Goal: Book appointment/travel/reservation

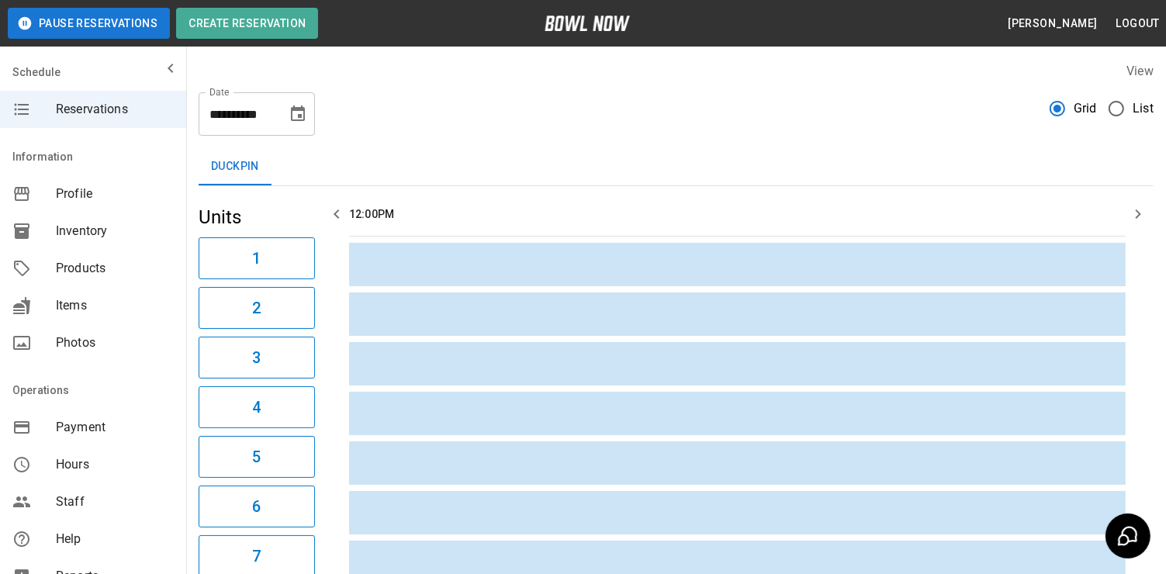
click at [289, 114] on icon "Choose date, selected date is Oct 6, 2025" at bounding box center [298, 114] width 19 height 19
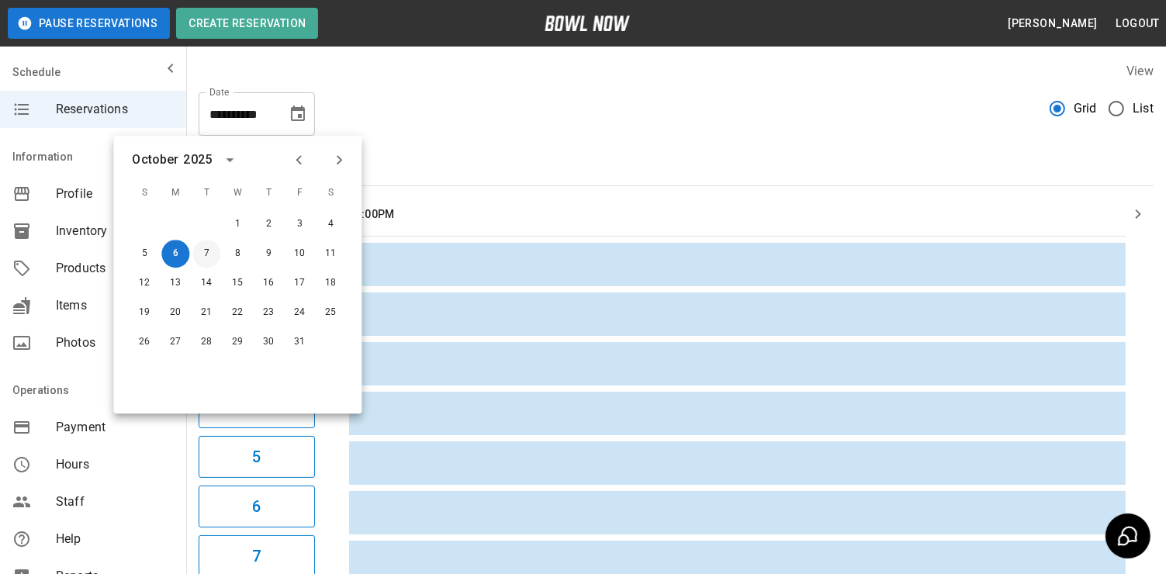
click at [200, 251] on button "7" at bounding box center [206, 254] width 28 height 28
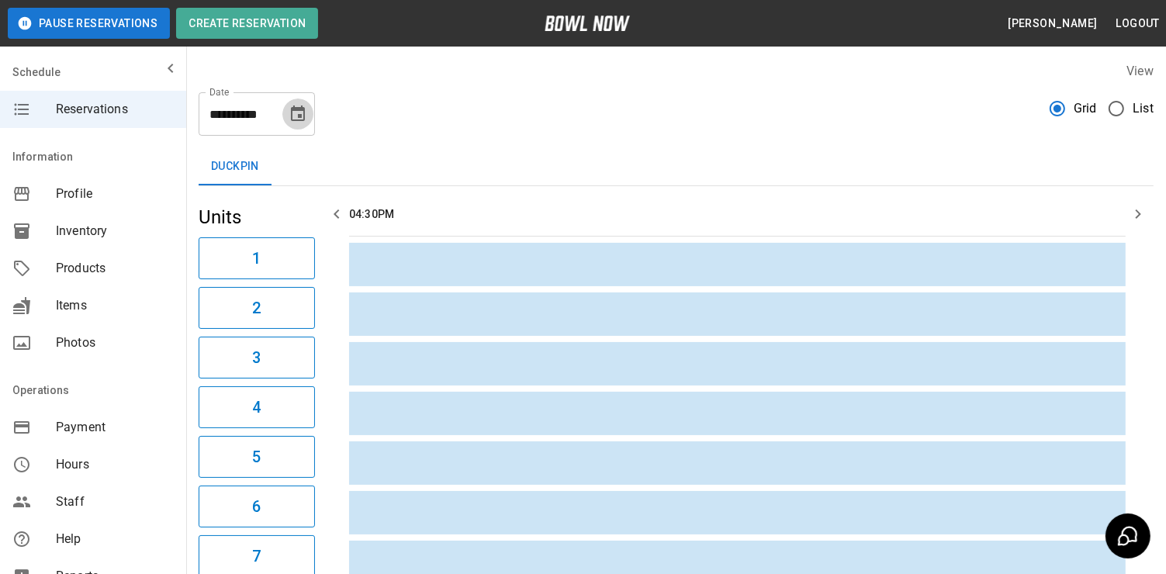
click at [306, 113] on icon "Choose date, selected date is Oct 7, 2025" at bounding box center [298, 114] width 19 height 19
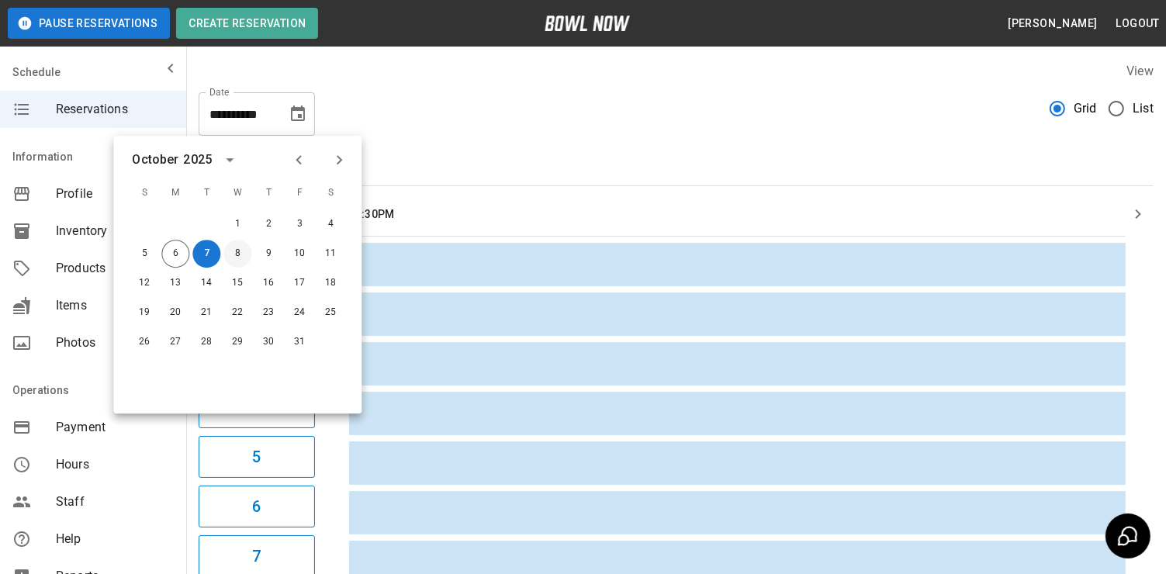
click at [232, 254] on button "8" at bounding box center [238, 254] width 28 height 28
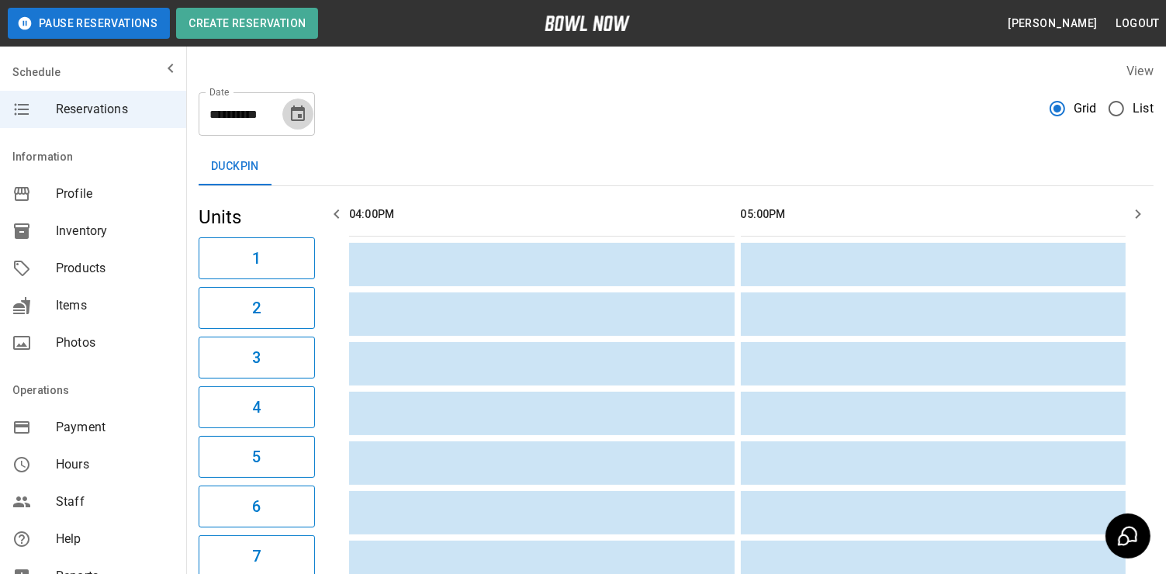
click at [304, 113] on icon "Choose date, selected date is Oct 8, 2025" at bounding box center [298, 114] width 14 height 16
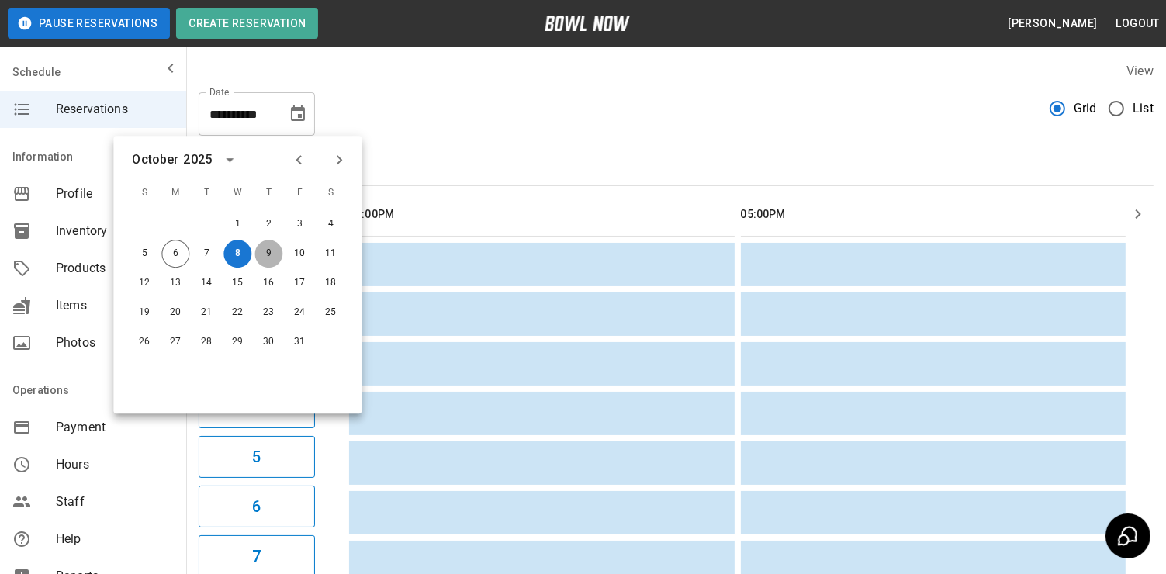
click at [270, 256] on button "9" at bounding box center [269, 254] width 28 height 28
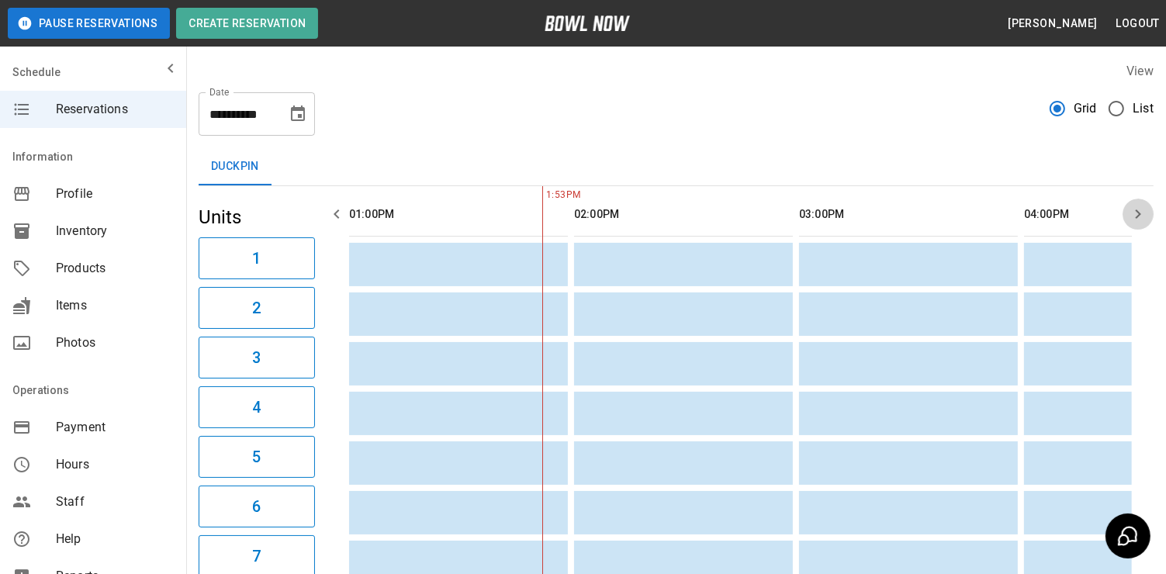
click at [1139, 213] on icon "button" at bounding box center [1138, 214] width 5 height 9
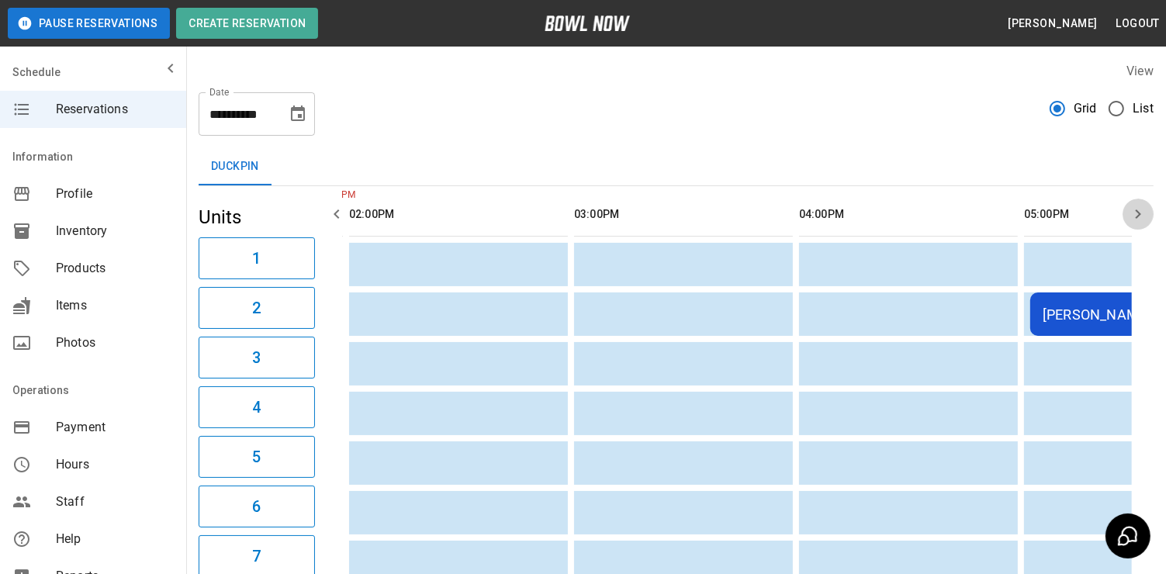
click at [1139, 213] on icon "button" at bounding box center [1138, 214] width 5 height 9
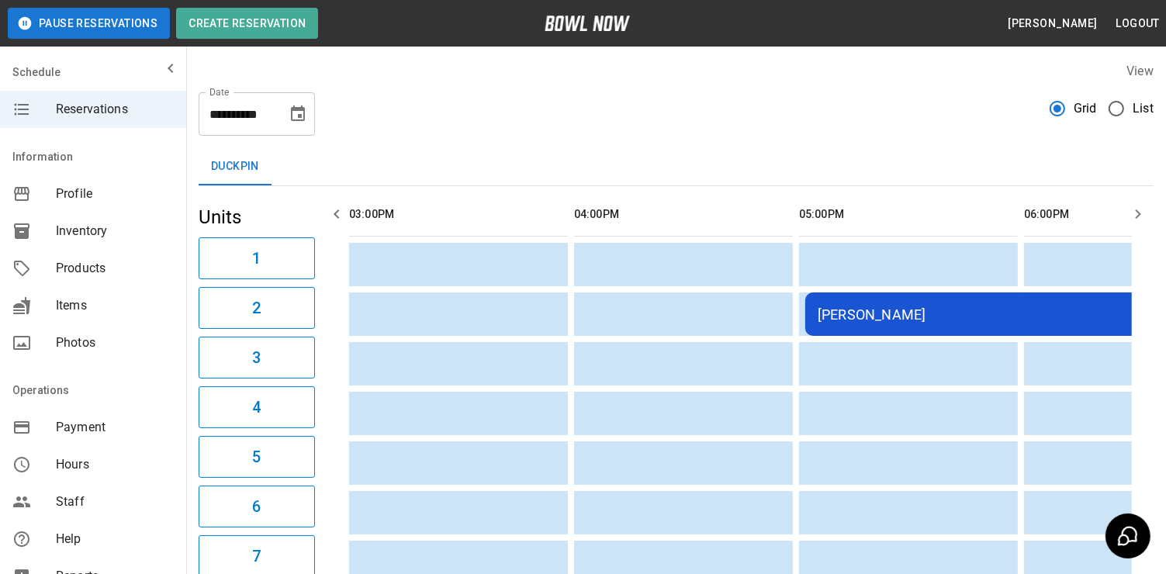
click at [1139, 213] on icon "button" at bounding box center [1138, 214] width 5 height 9
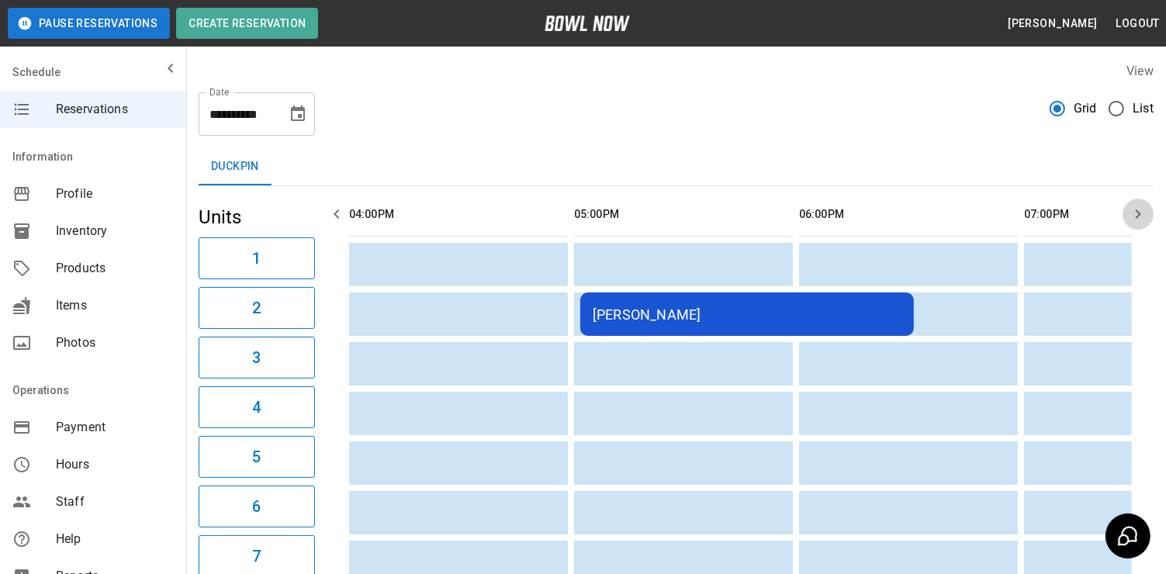
click at [1139, 213] on icon "button" at bounding box center [1138, 214] width 5 height 9
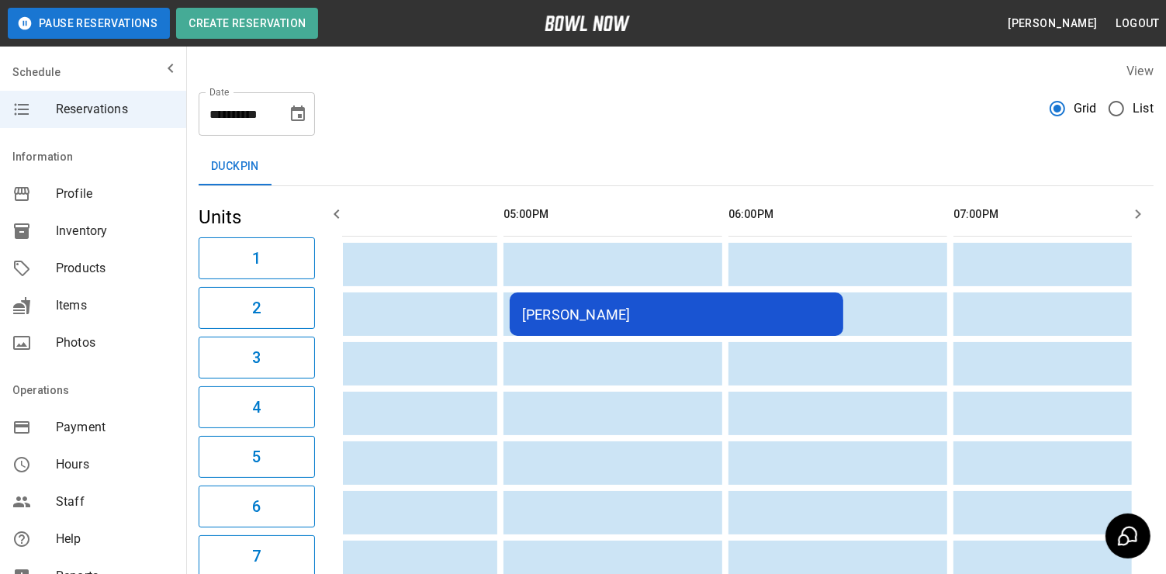
click at [299, 119] on icon "Choose date, selected date is Oct 9, 2025" at bounding box center [298, 114] width 19 height 19
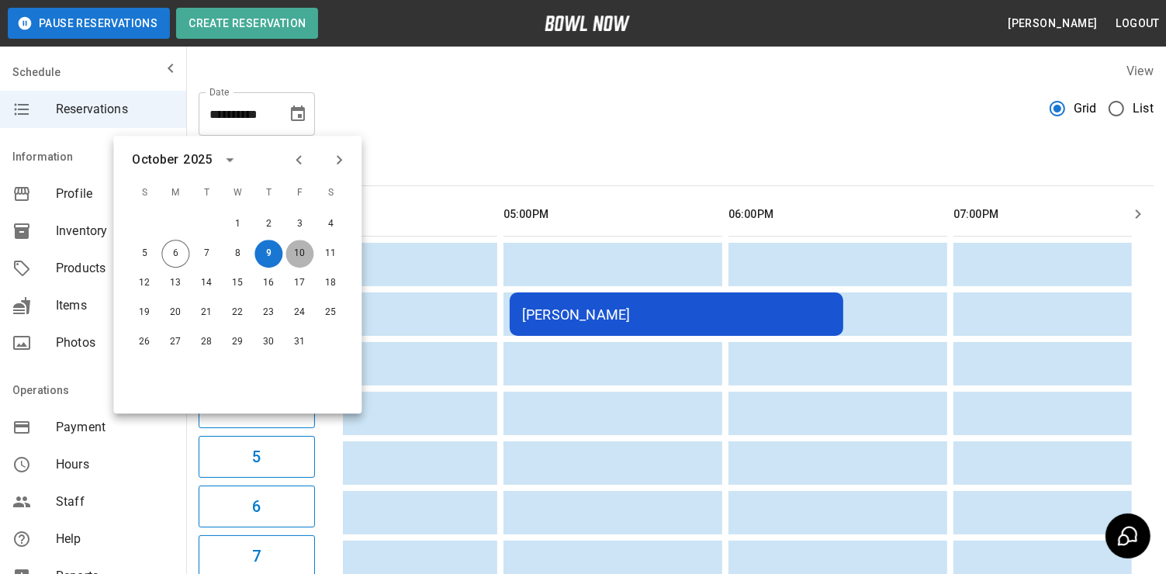
click at [304, 244] on button "10" at bounding box center [300, 254] width 28 height 28
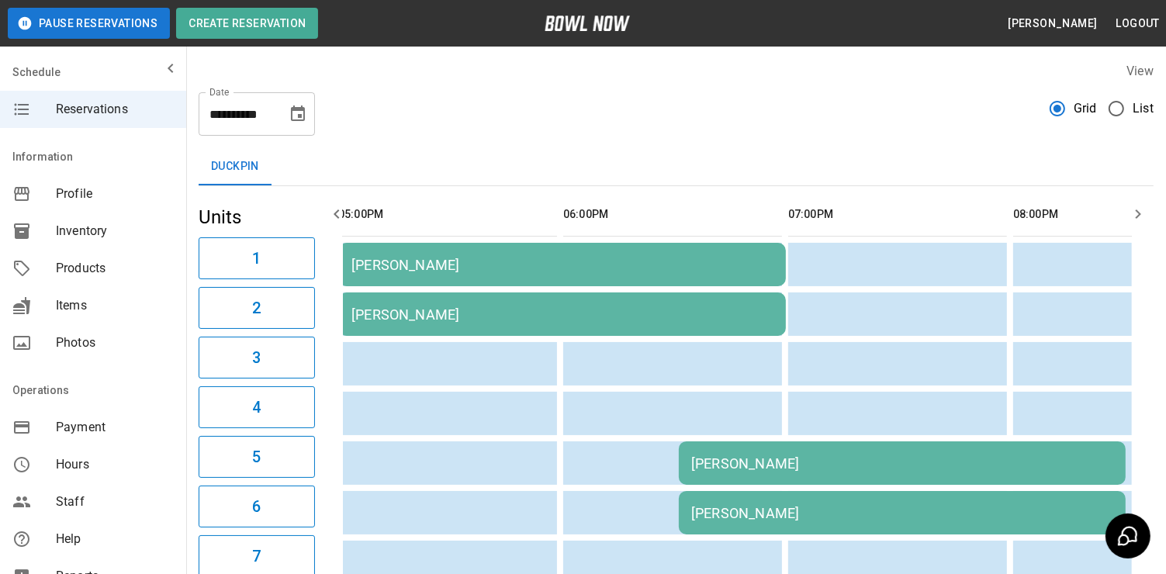
scroll to position [0, 236]
click at [296, 111] on icon "Choose date, selected date is Oct 10, 2025" at bounding box center [298, 114] width 14 height 16
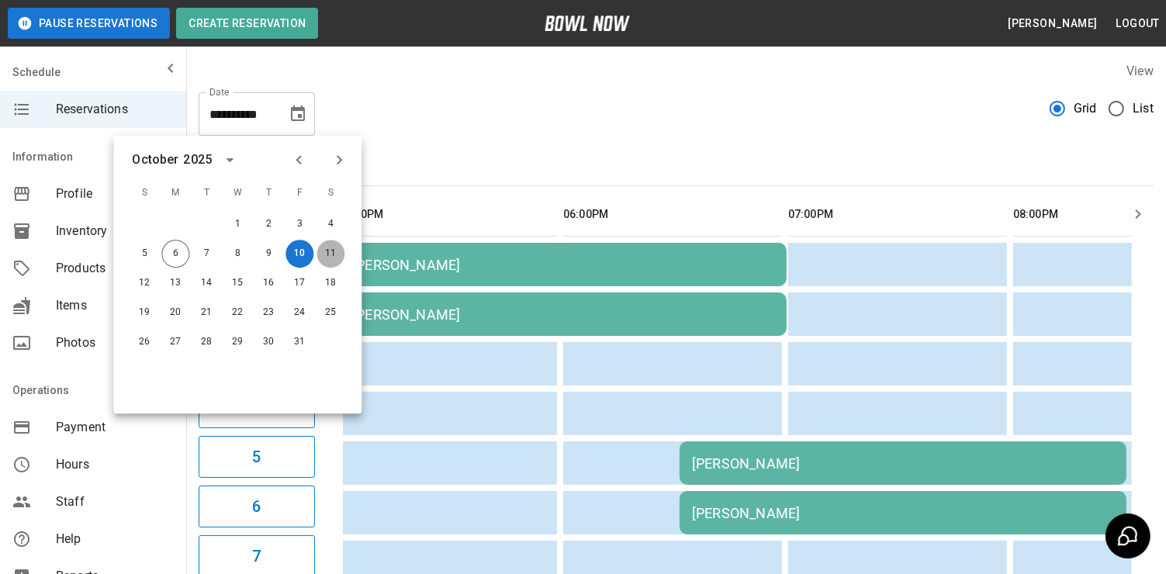
click at [327, 252] on button "11" at bounding box center [331, 254] width 28 height 28
type input "**********"
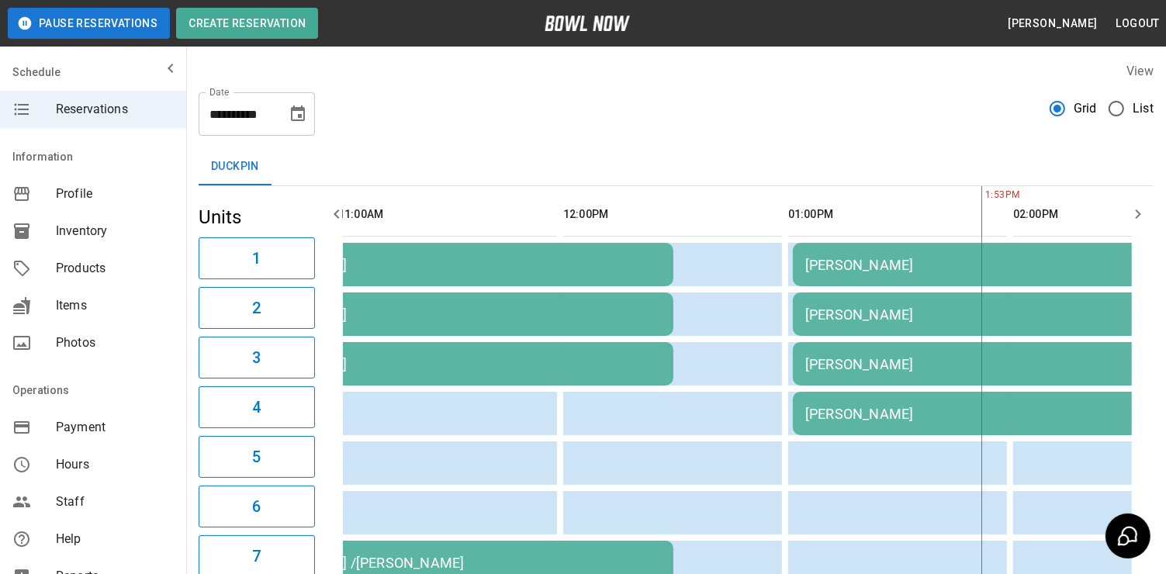
scroll to position [0, 675]
